Goal: Find specific page/section: Find specific page/section

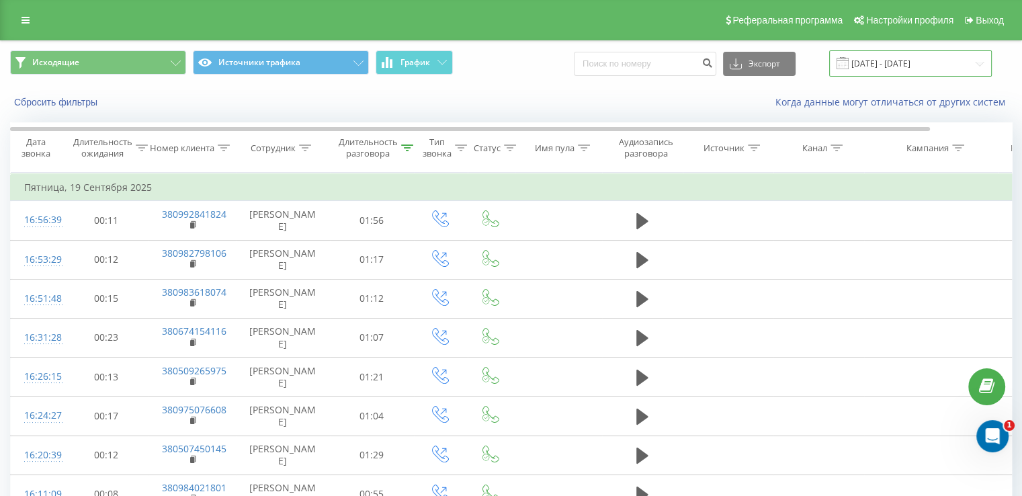
click at [868, 68] on input "[DATE] - [DATE]" at bounding box center [910, 63] width 163 height 26
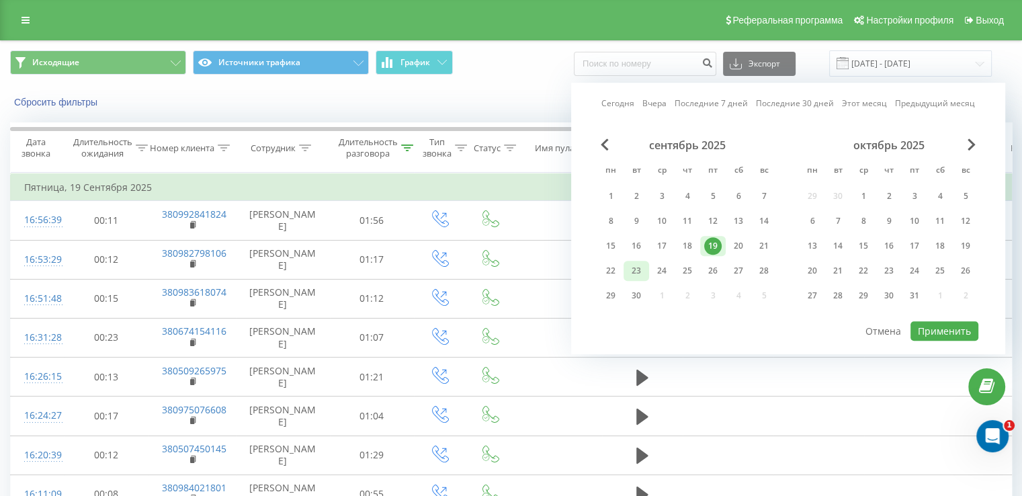
click at [624, 265] on div "23" at bounding box center [637, 271] width 26 height 20
click at [609, 267] on div "22" at bounding box center [610, 270] width 17 height 17
click at [609, 268] on div "22" at bounding box center [610, 270] width 17 height 17
click at [927, 330] on button "Применить" at bounding box center [945, 330] width 68 height 19
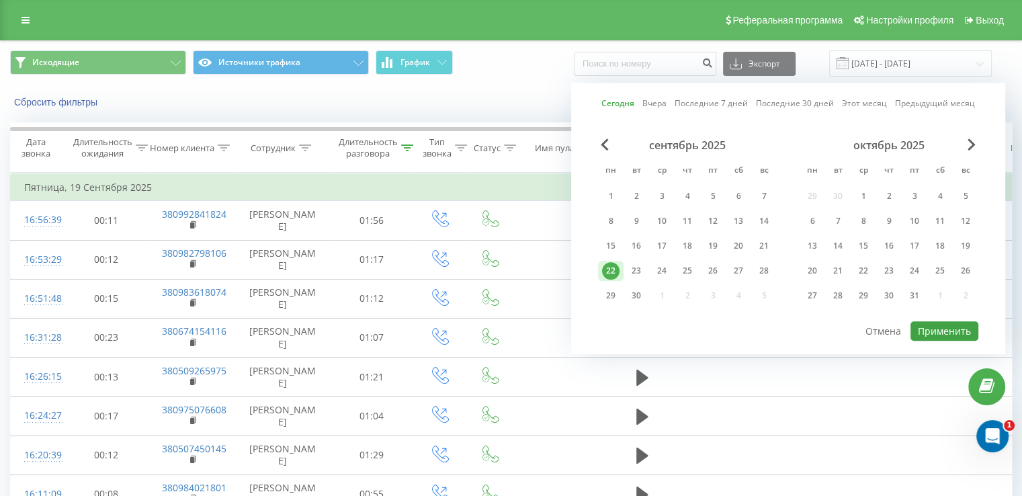
type input "22.09.2025 - 22.09.2025"
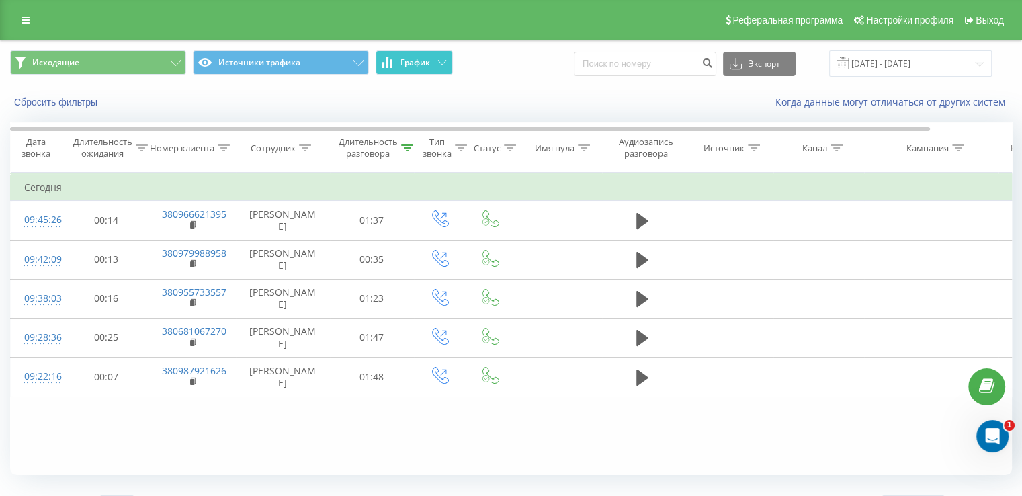
click at [409, 58] on span "График" at bounding box center [415, 62] width 30 height 9
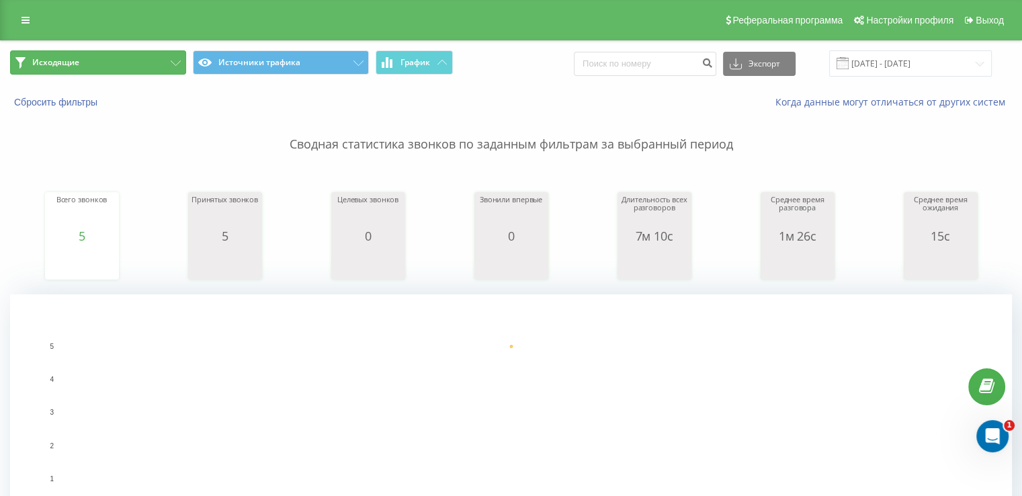
click at [137, 65] on button "Исходящие" at bounding box center [98, 62] width 176 height 24
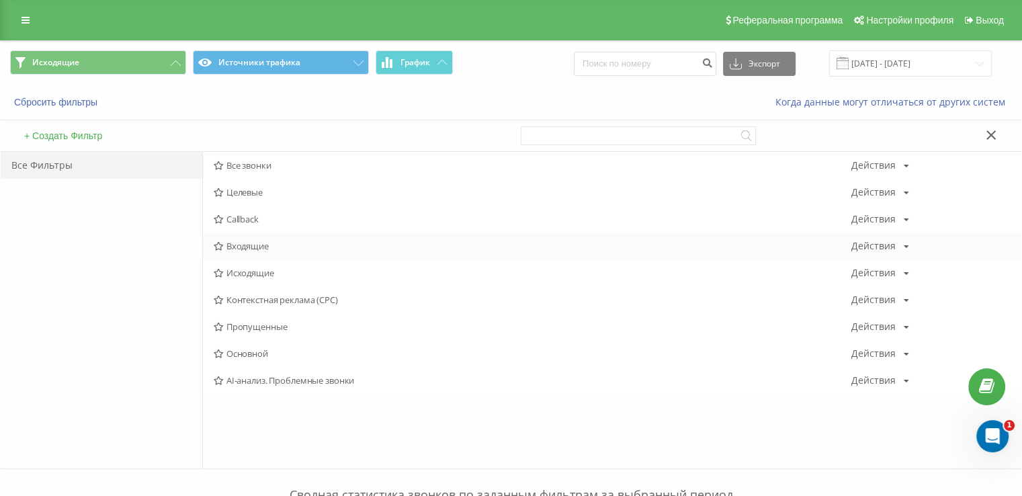
click at [245, 241] on span "Входящие" at bounding box center [533, 245] width 638 height 9
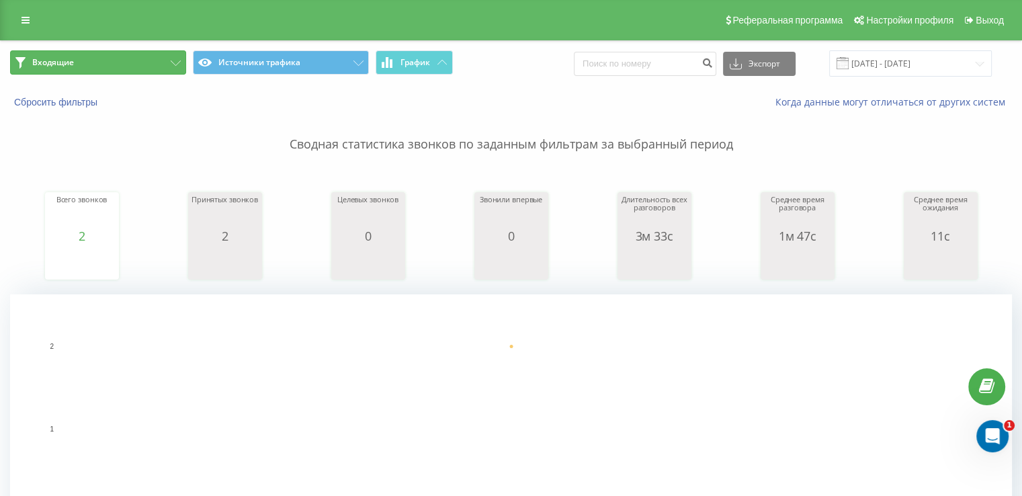
click at [101, 62] on button "Входящие" at bounding box center [98, 62] width 176 height 24
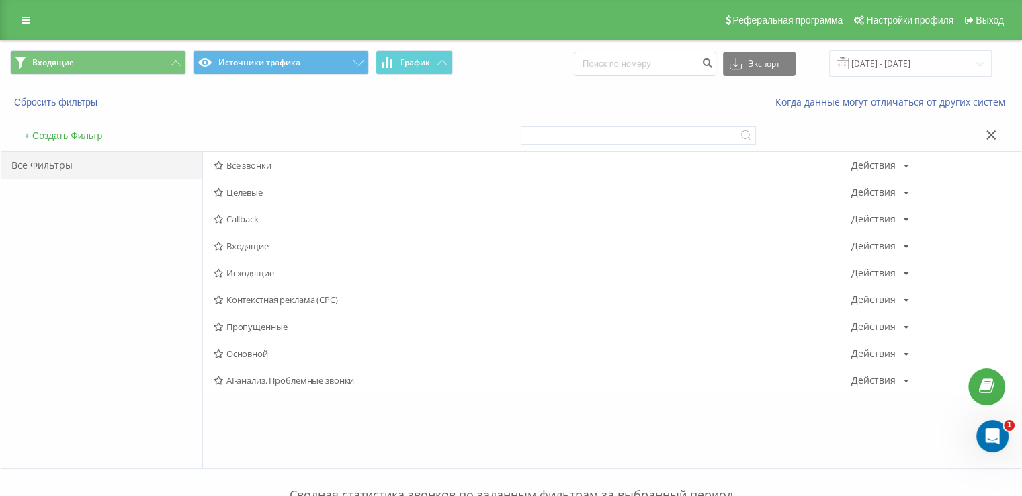
click at [253, 249] on span "Входящие" at bounding box center [533, 245] width 638 height 9
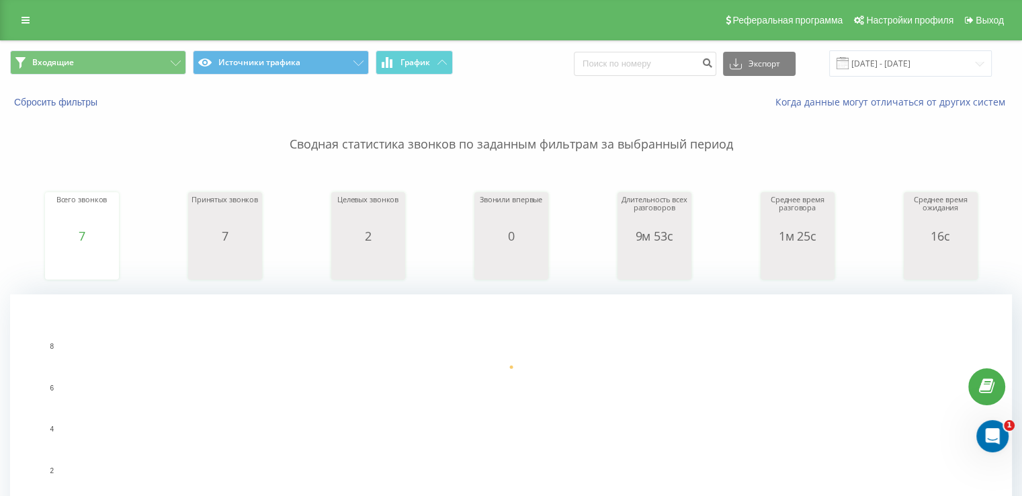
click at [139, 79] on div "Входящие Источники трафика График Экспорт .csv .xls .xlsx 22.09.2025 - 22.09.20…" at bounding box center [511, 63] width 1021 height 45
click at [136, 69] on button "Входящие" at bounding box center [98, 62] width 176 height 24
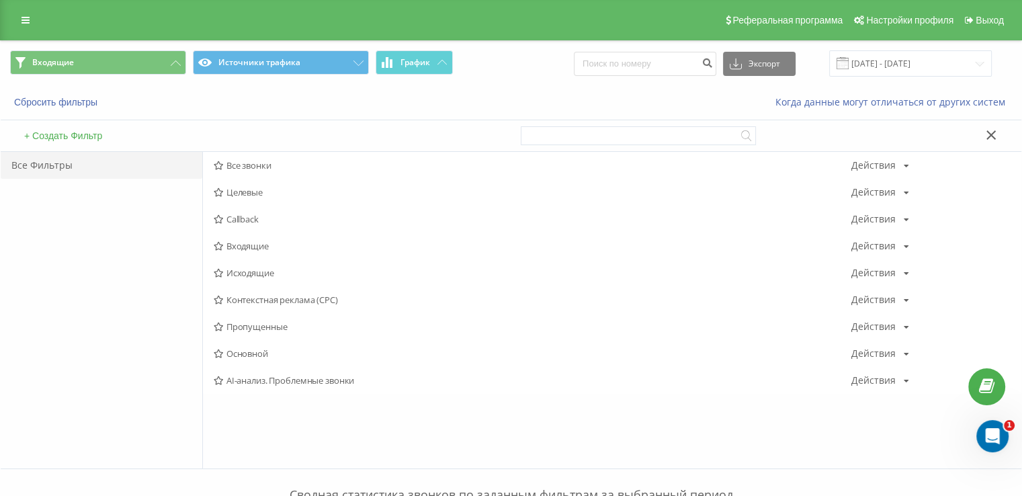
click at [250, 273] on span "Исходящие" at bounding box center [533, 272] width 638 height 9
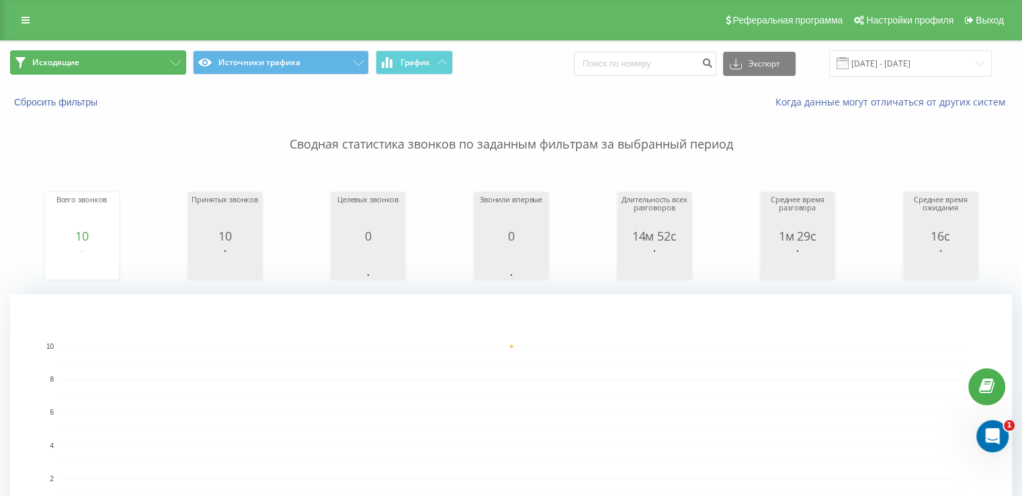
click at [128, 54] on button "Исходящие" at bounding box center [98, 62] width 176 height 24
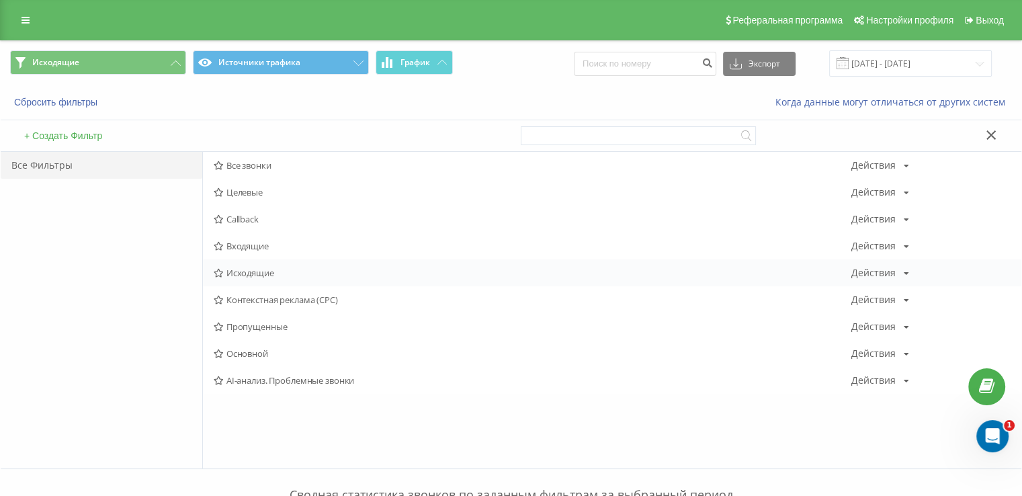
click at [239, 273] on span "Исходящие" at bounding box center [533, 272] width 638 height 9
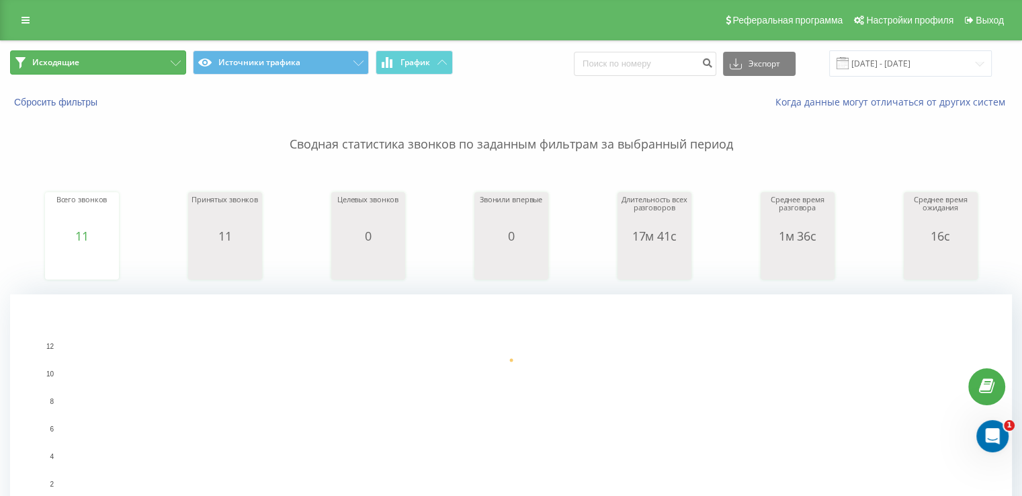
click at [112, 60] on button "Исходящие" at bounding box center [98, 62] width 176 height 24
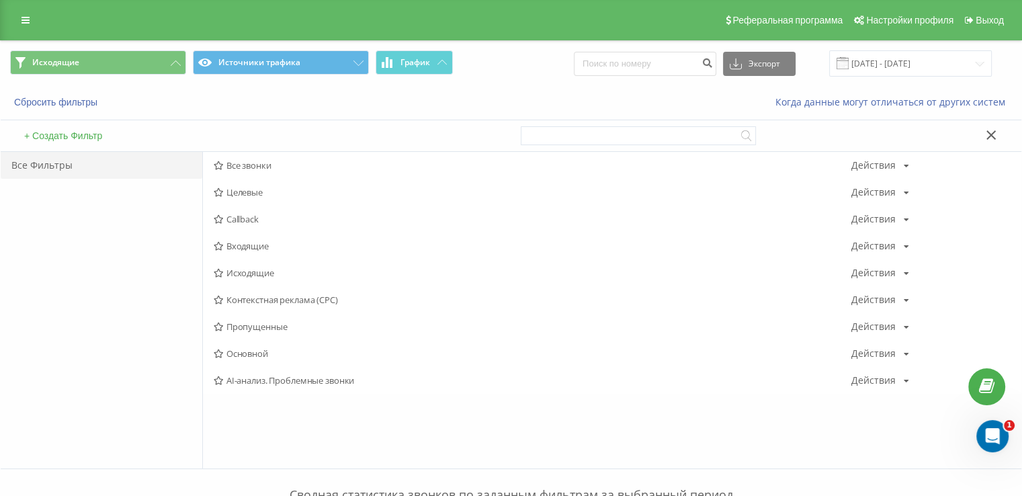
click at [245, 246] on span "Входящие" at bounding box center [533, 245] width 638 height 9
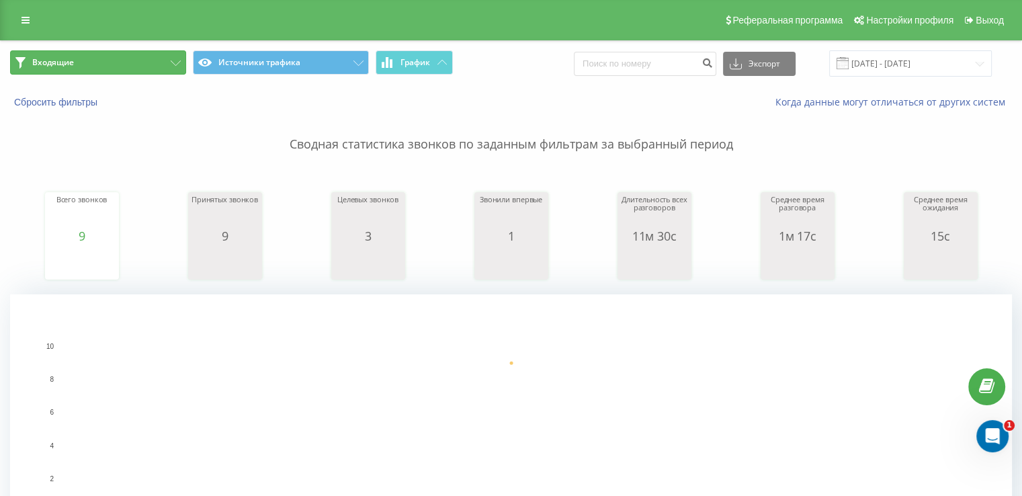
click at [38, 66] on span "Входящие" at bounding box center [53, 62] width 42 height 11
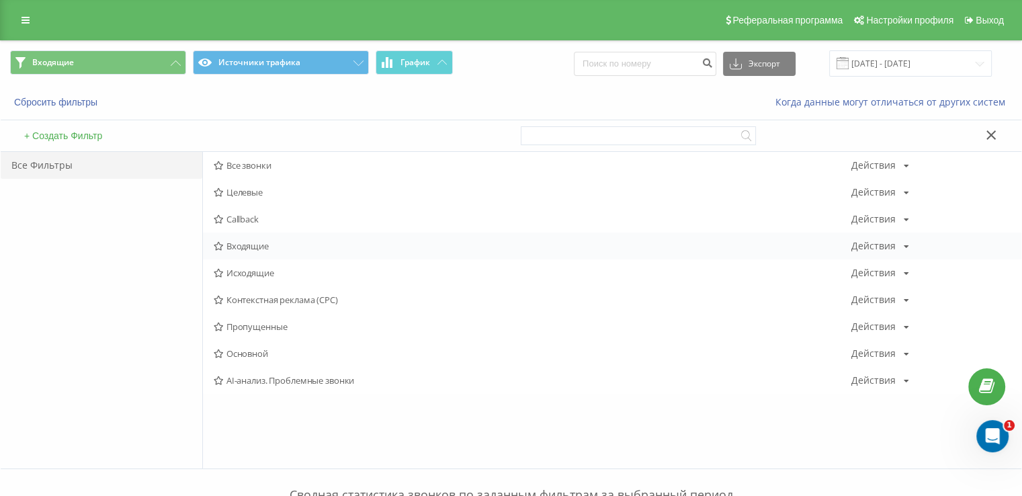
click at [244, 247] on span "Входящие" at bounding box center [533, 245] width 638 height 9
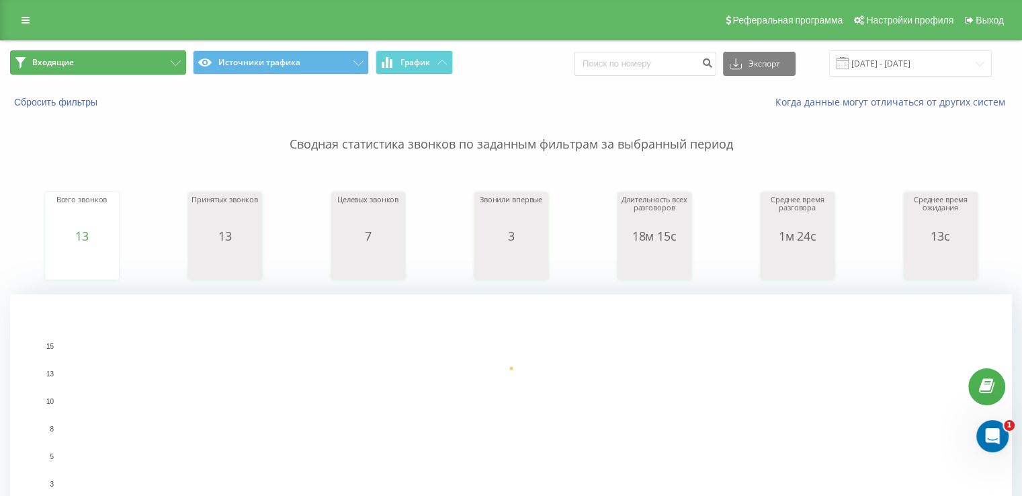
click at [118, 62] on button "Входящие" at bounding box center [98, 62] width 176 height 24
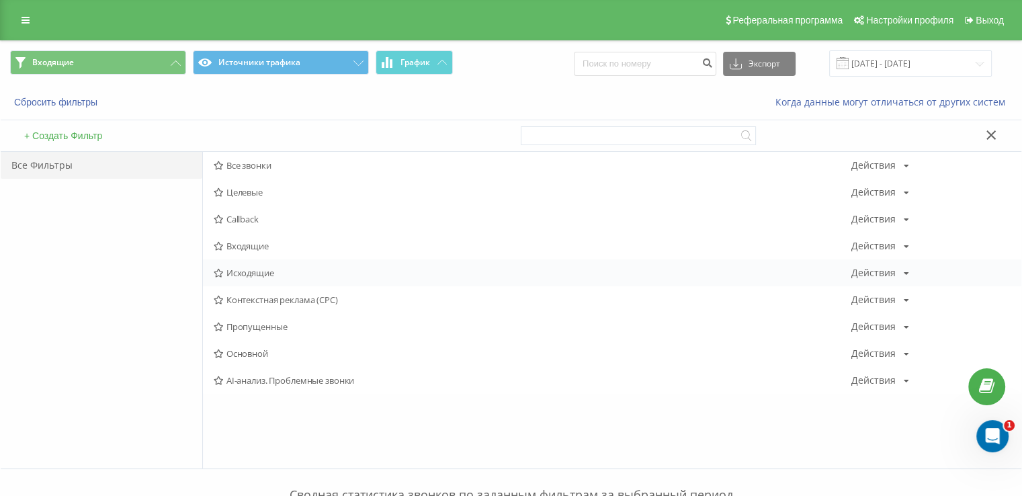
click at [265, 273] on span "Исходящие" at bounding box center [533, 272] width 638 height 9
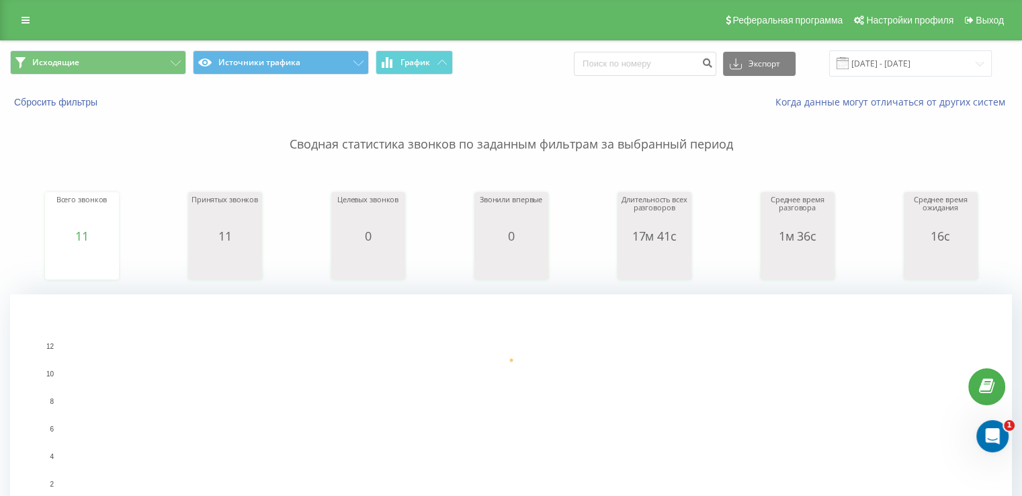
click at [66, 81] on div "Исходящие Источники трафика График Экспорт .csv .xls .xlsx 22.09.2025 - 22.09.2…" at bounding box center [511, 63] width 1021 height 45
click at [65, 65] on span "Исходящие" at bounding box center [55, 62] width 47 height 11
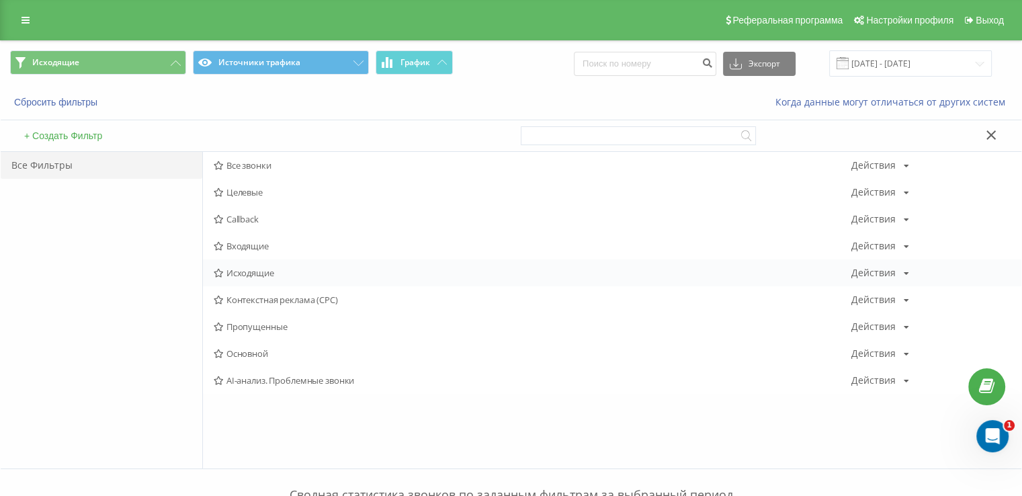
drag, startPoint x: 262, startPoint y: 280, endPoint x: 253, endPoint y: 271, distance: 12.8
click at [261, 278] on div "Исходящие Действия Редактировать Копировать Удалить По умолчанию Поделиться" at bounding box center [612, 272] width 818 height 27
click at [253, 271] on span "Исходящие" at bounding box center [533, 272] width 638 height 9
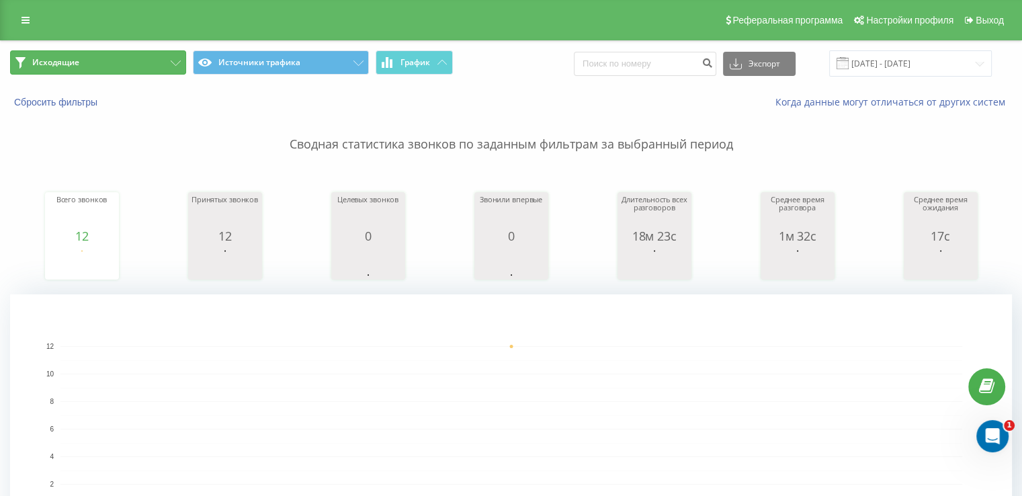
click at [96, 71] on button "Исходящие" at bounding box center [98, 62] width 176 height 24
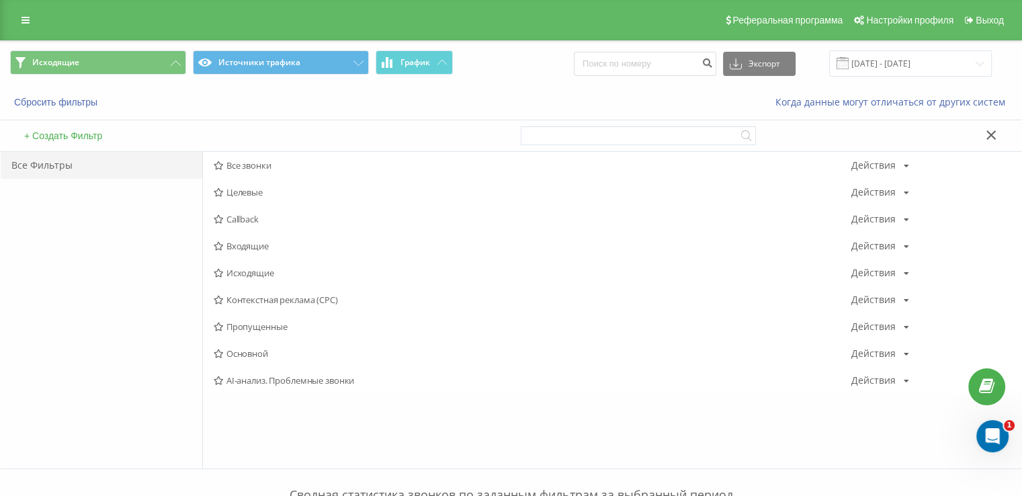
drag, startPoint x: 250, startPoint y: 247, endPoint x: 229, endPoint y: 202, distance: 49.0
click at [250, 247] on span "Входящие" at bounding box center [533, 245] width 638 height 9
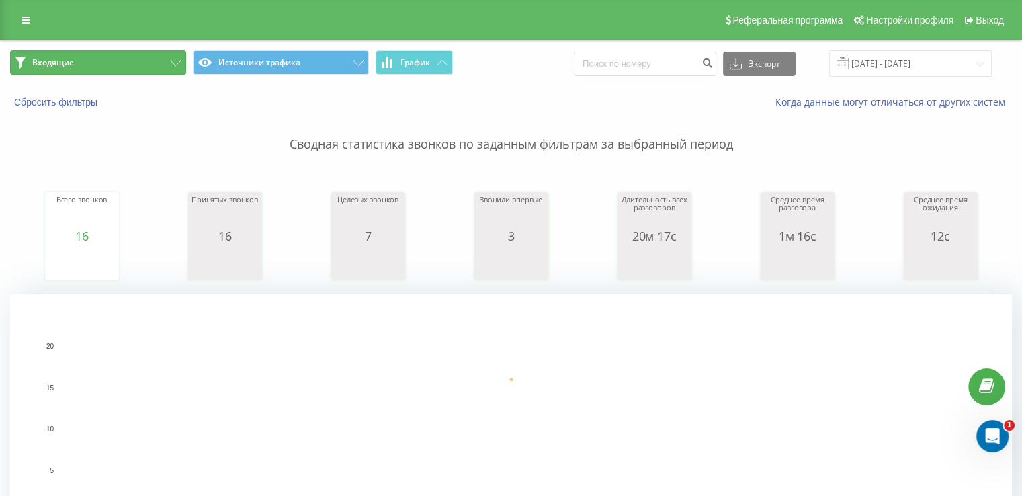
click at [145, 61] on button "Входящие" at bounding box center [98, 62] width 176 height 24
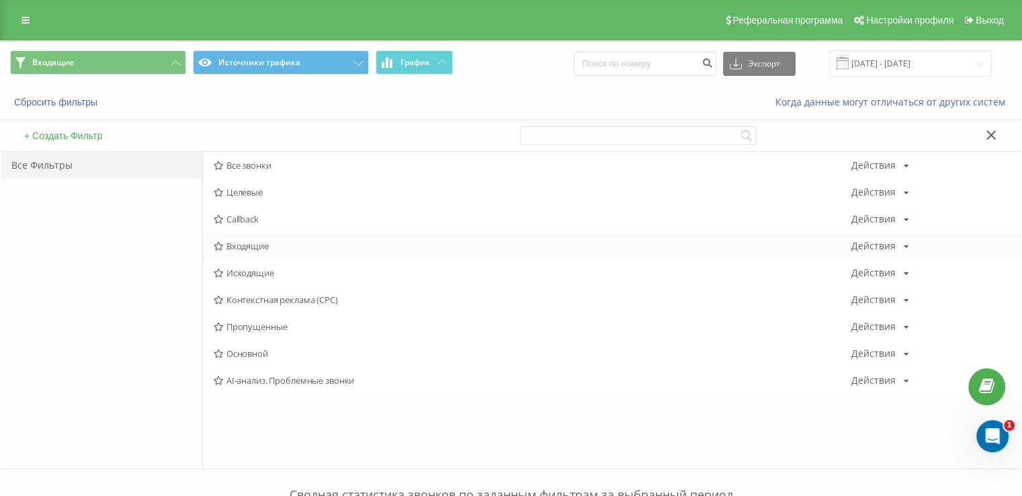
click at [265, 245] on span "Входящие" at bounding box center [533, 245] width 638 height 9
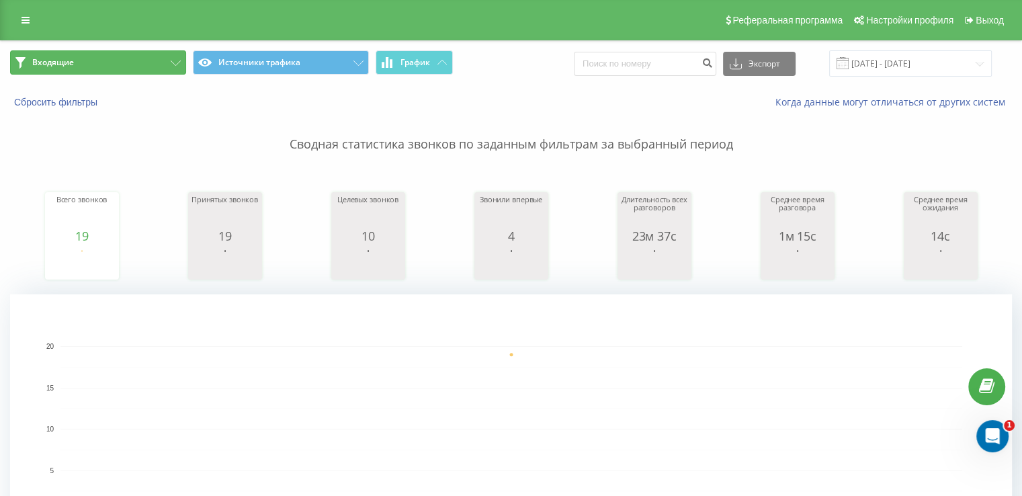
click at [122, 63] on button "Входящие" at bounding box center [98, 62] width 176 height 24
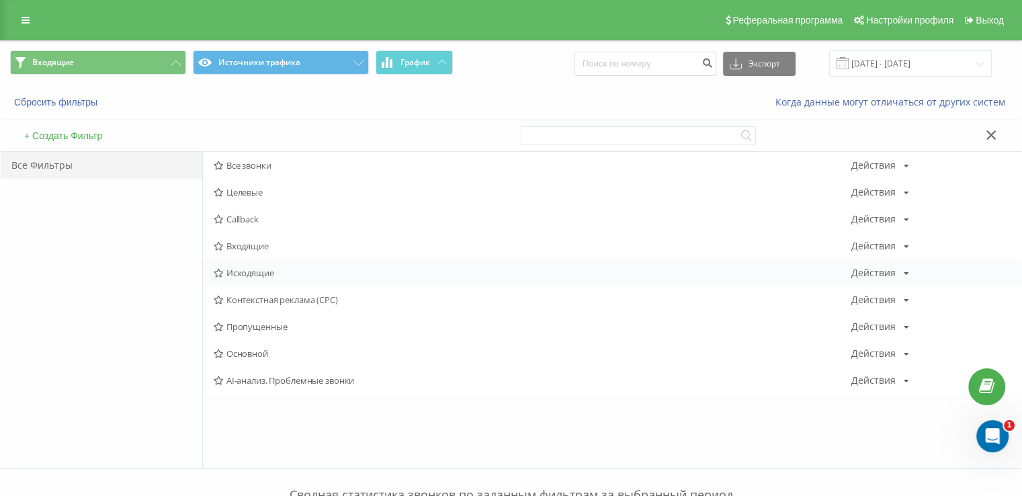
click at [253, 275] on span "Исходящие" at bounding box center [533, 272] width 638 height 9
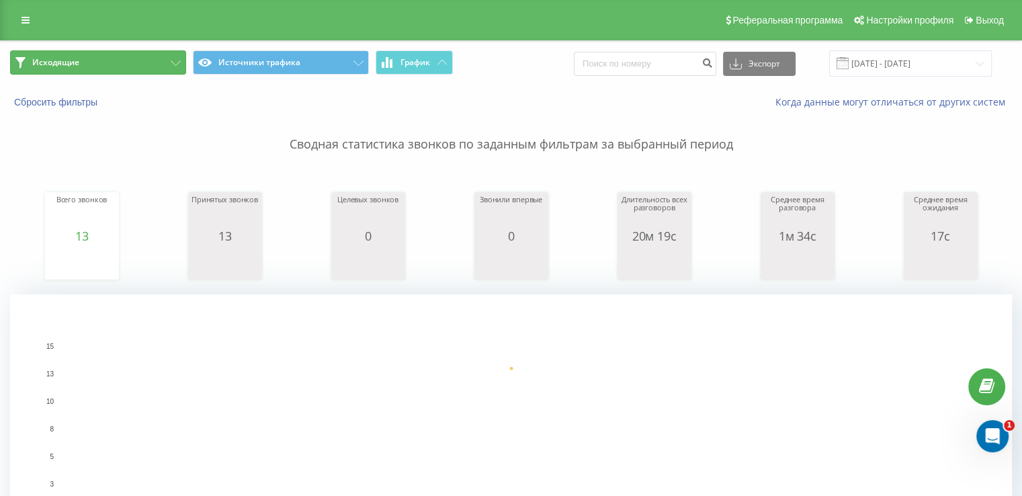
click at [124, 54] on button "Исходящие" at bounding box center [98, 62] width 176 height 24
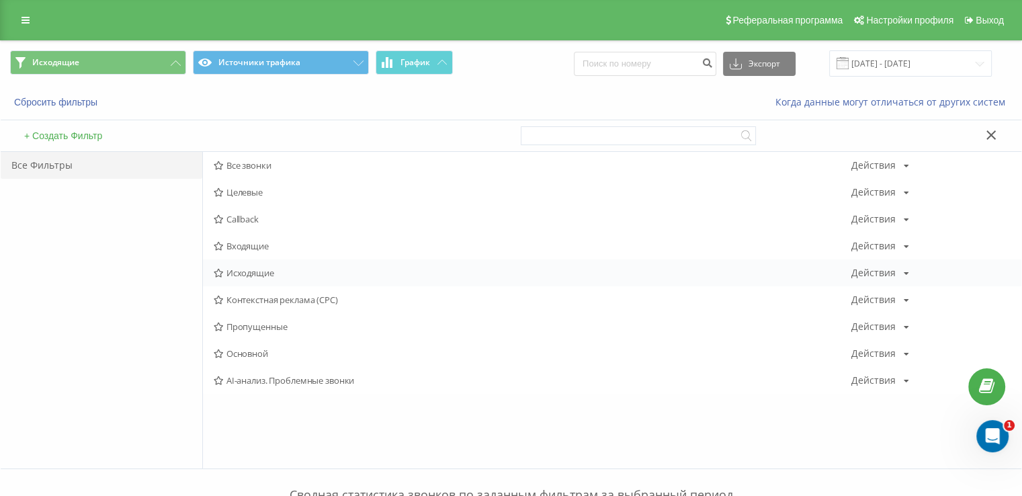
click at [265, 278] on span "Исходящие" at bounding box center [533, 272] width 638 height 9
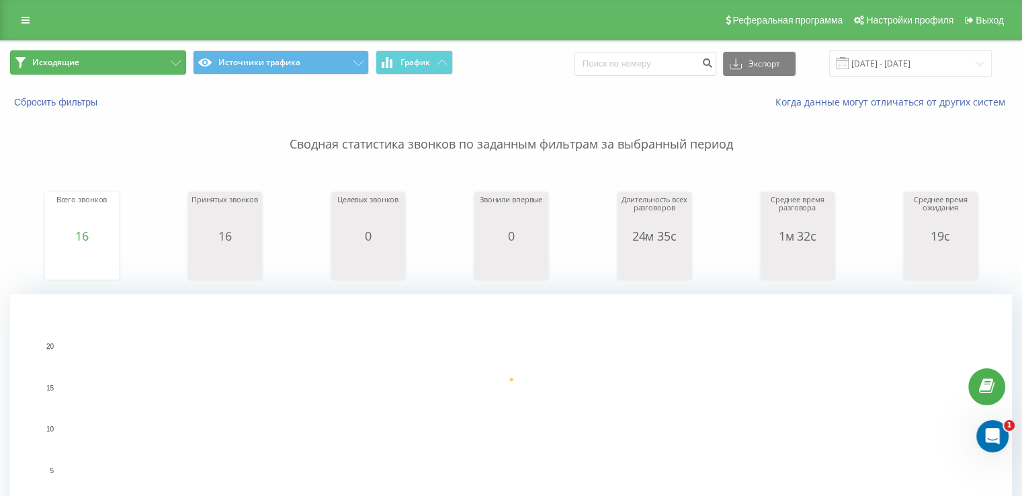
click at [89, 57] on button "Исходящие" at bounding box center [98, 62] width 176 height 24
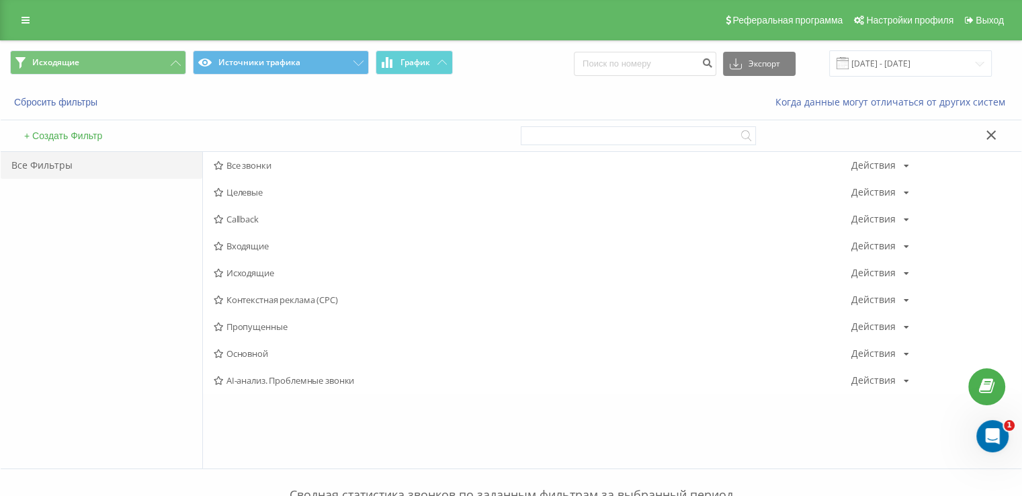
click at [233, 243] on span "Входящие" at bounding box center [533, 245] width 638 height 9
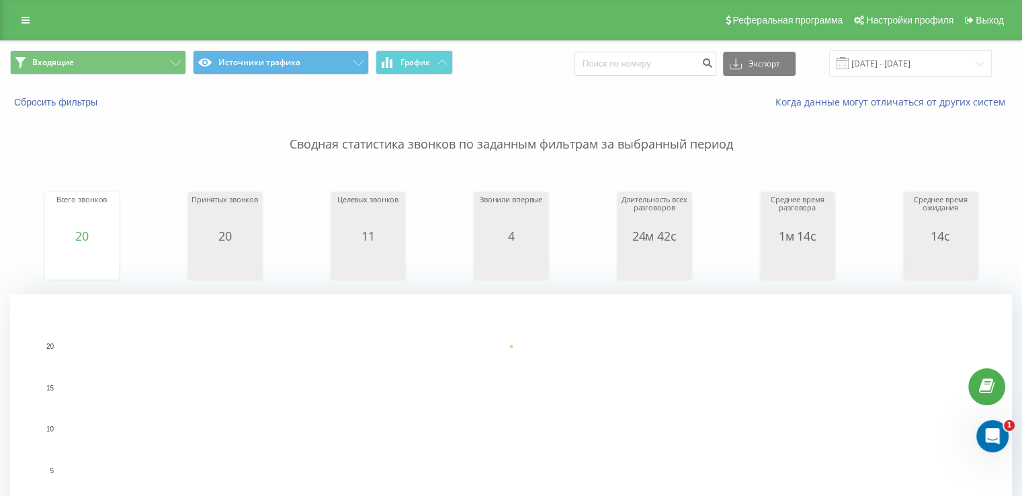
click at [86, 83] on div "Входящие Источники трафика График Экспорт .csv .xls .xlsx 22.09.2025 - 22.09.20…" at bounding box center [511, 63] width 1021 height 45
click at [79, 67] on button "Входящие" at bounding box center [98, 62] width 176 height 24
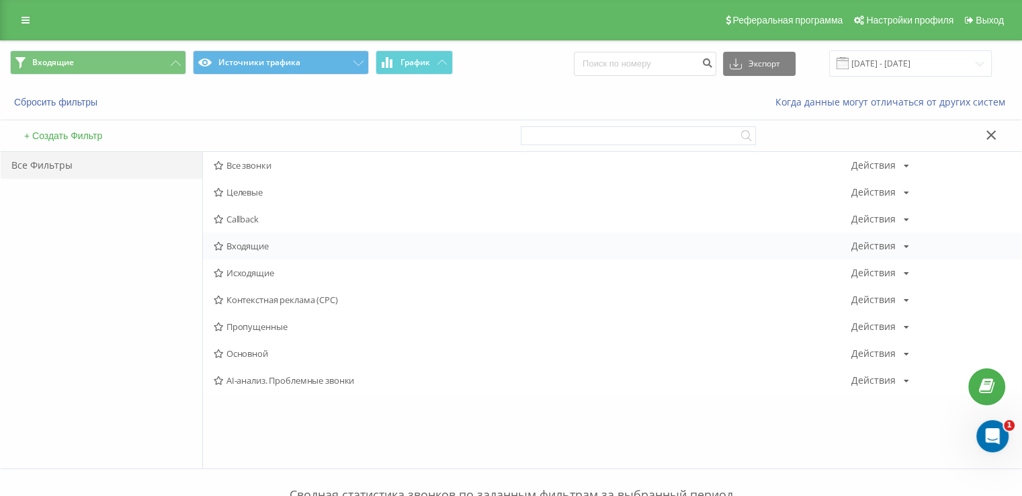
click at [236, 251] on span "Входящие" at bounding box center [533, 245] width 638 height 9
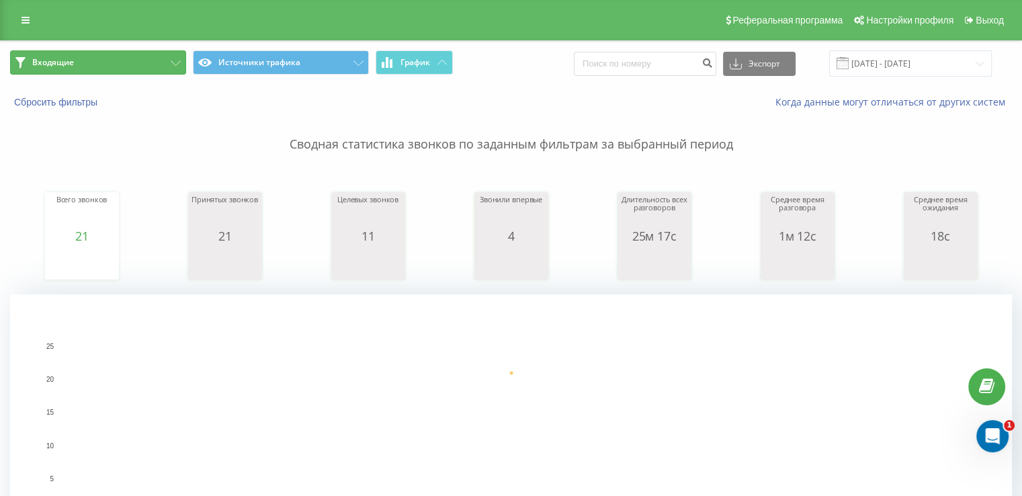
click at [96, 64] on button "Входящие" at bounding box center [98, 62] width 176 height 24
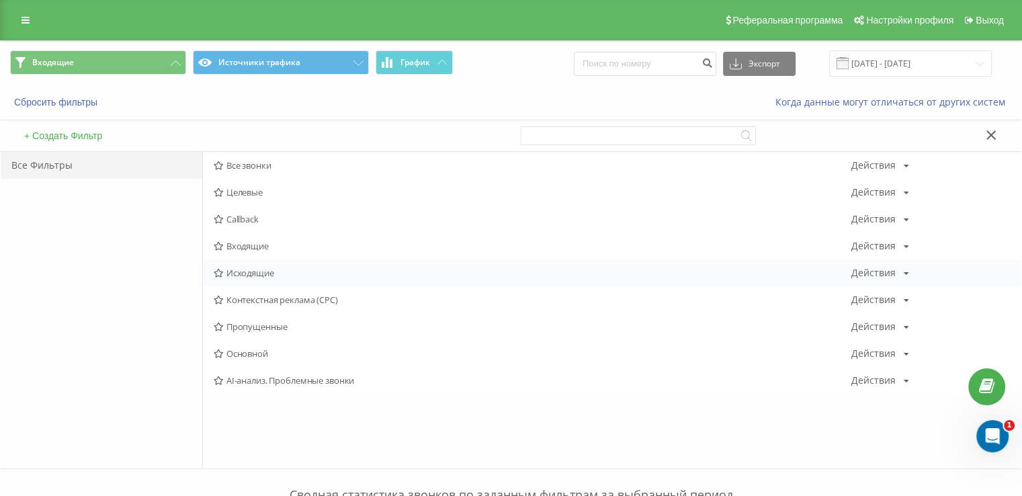
click at [255, 273] on span "Исходящие" at bounding box center [533, 272] width 638 height 9
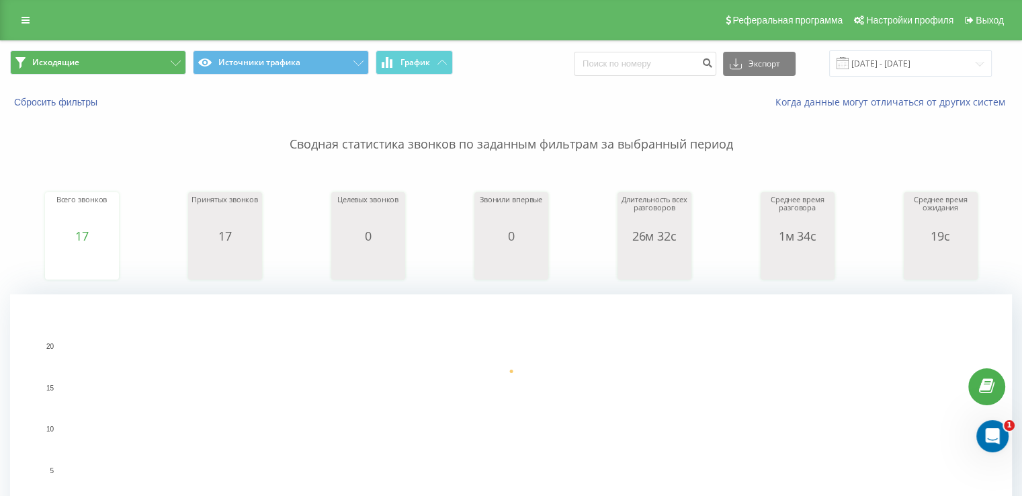
drag, startPoint x: 110, startPoint y: 40, endPoint x: 110, endPoint y: 56, distance: 16.1
click at [110, 56] on button "Исходящие" at bounding box center [98, 62] width 176 height 24
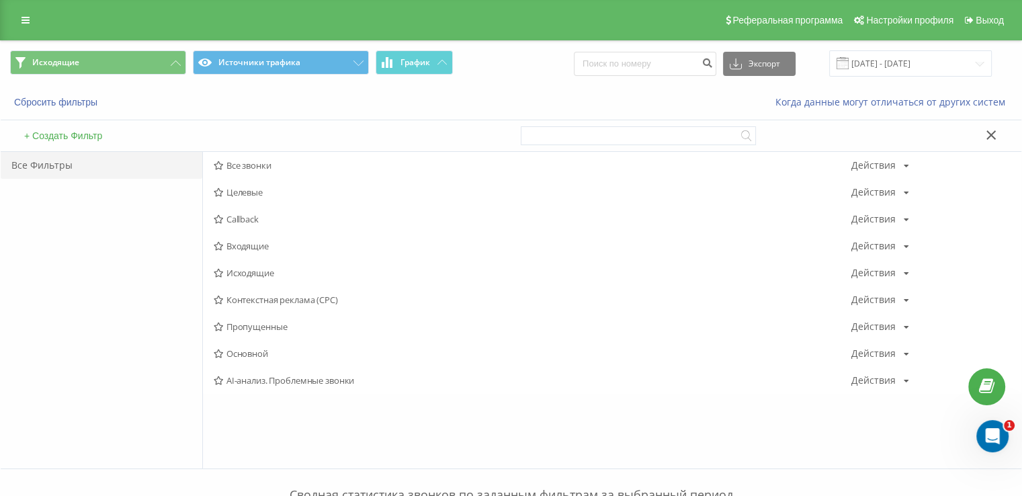
click at [240, 273] on span "Исходящие" at bounding box center [533, 272] width 638 height 9
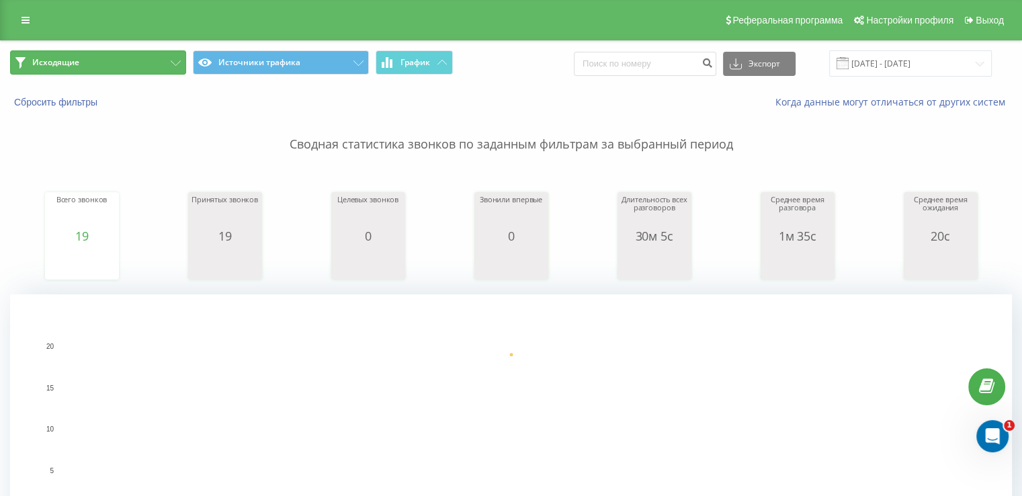
drag, startPoint x: 95, startPoint y: 65, endPoint x: 110, endPoint y: 93, distance: 31.0
click at [95, 66] on button "Исходящие" at bounding box center [98, 62] width 176 height 24
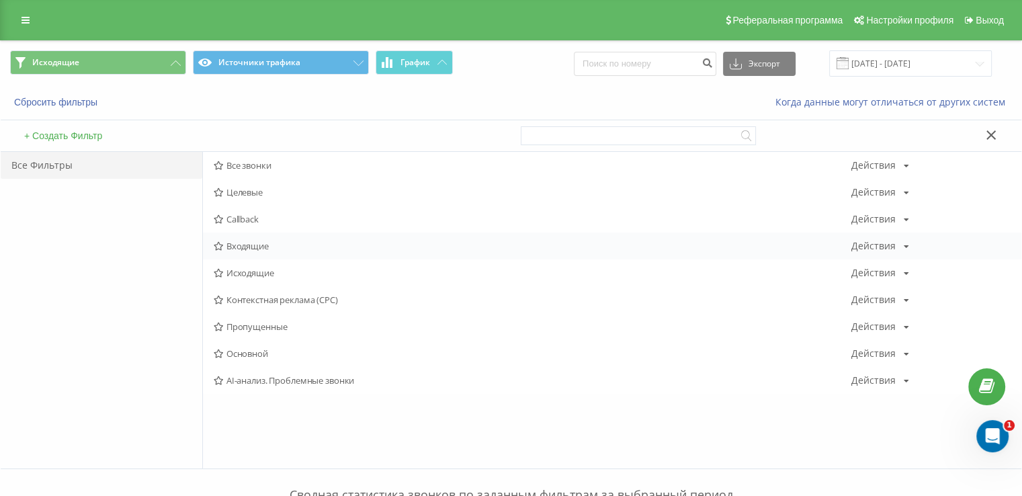
click at [227, 247] on span "Входящие" at bounding box center [533, 245] width 638 height 9
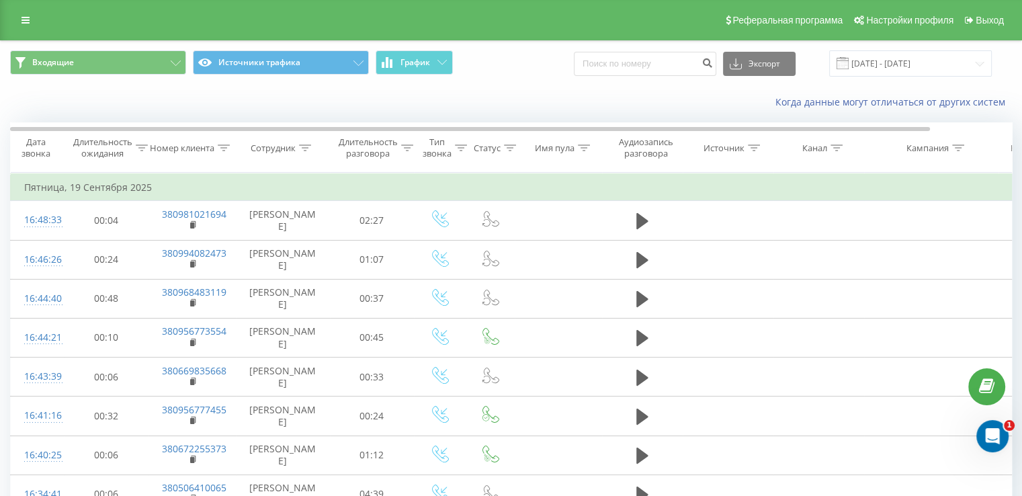
click at [421, 77] on div "Входящие Источники трафика График Экспорт .csv .xls .xlsx [DATE] - [DATE]" at bounding box center [511, 63] width 1021 height 45
click at [419, 73] on button "График" at bounding box center [414, 62] width 77 height 24
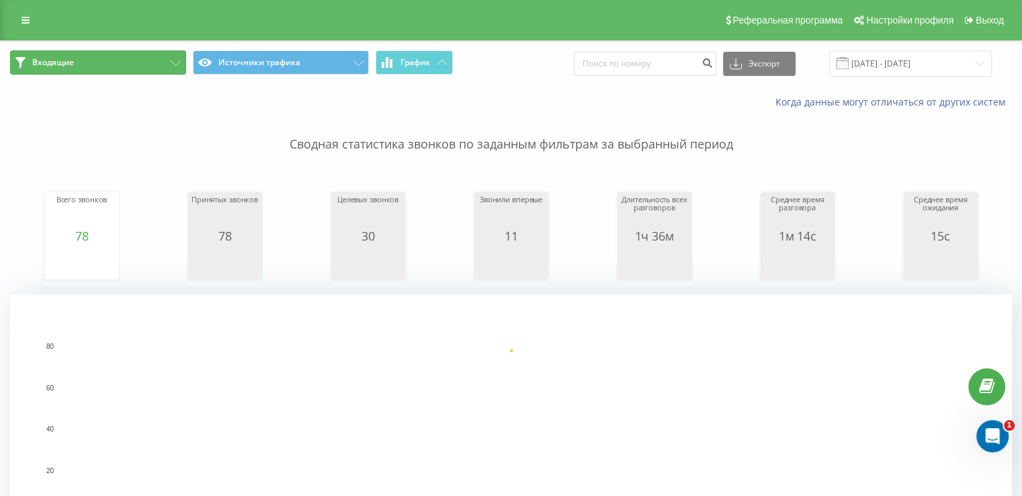
click at [75, 62] on button "Входящие" at bounding box center [98, 62] width 176 height 24
